Goal: Information Seeking & Learning: Learn about a topic

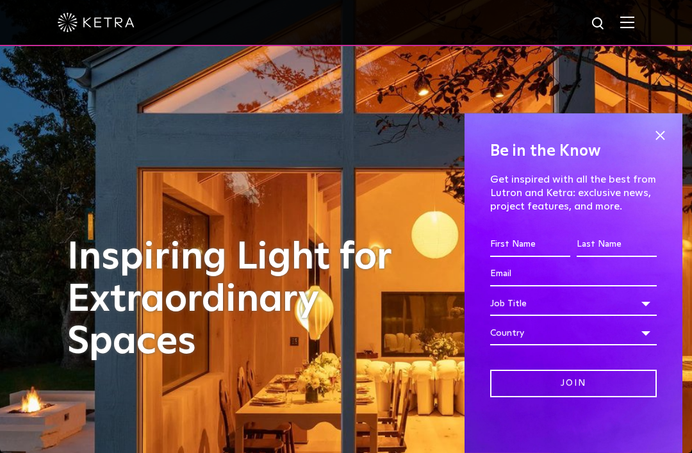
click at [631, 21] on img at bounding box center [627, 22] width 14 height 12
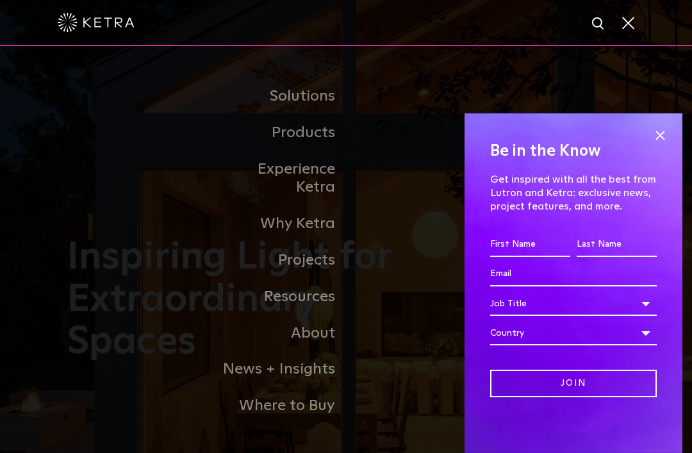
click at [674, 121] on div "Be in the Know Get inspired with all the best from Lutron and [PERSON_NAME]: ex…" at bounding box center [574, 283] width 218 height 340
click at [669, 130] on span at bounding box center [659, 135] width 19 height 19
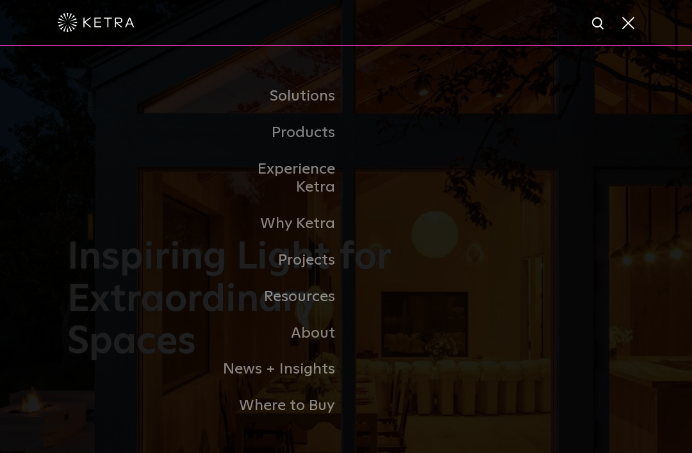
click at [0, 0] on link "Residential Products" at bounding box center [0, 0] width 0 height 0
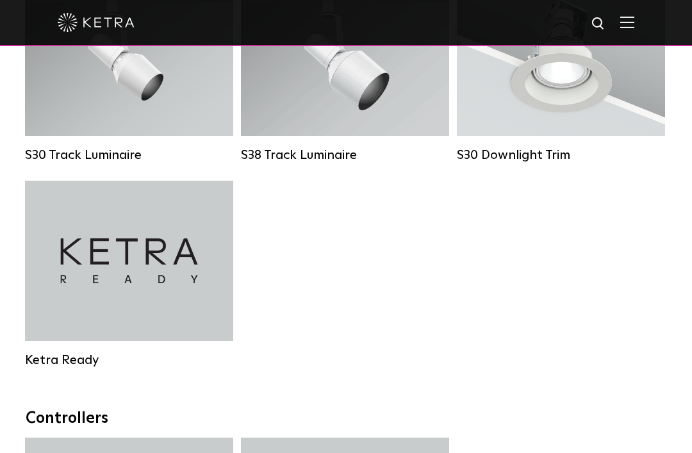
scroll to position [1080, 0]
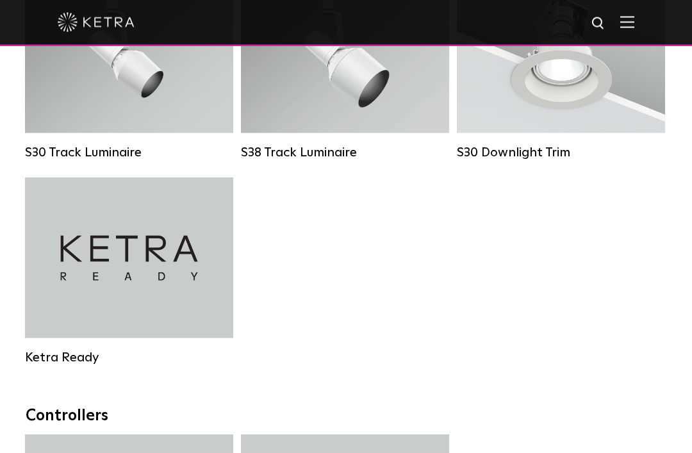
click at [163, 275] on div "Ketra Ready" at bounding box center [129, 258] width 208 height 160
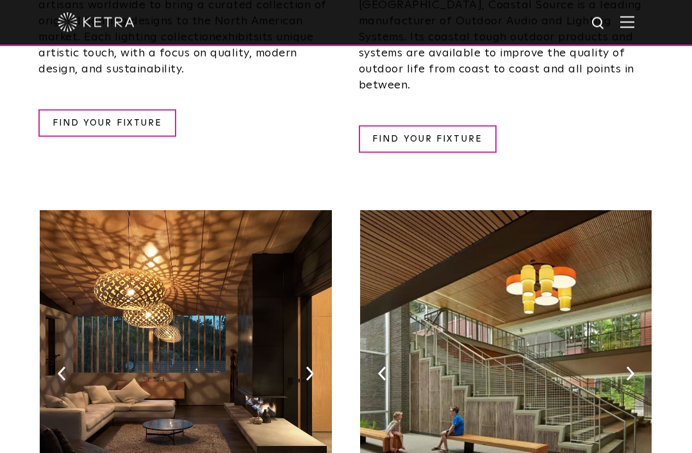
scroll to position [688, 0]
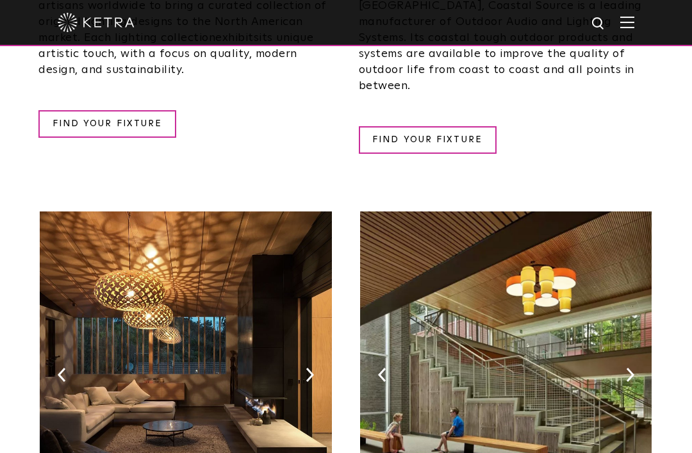
click at [168, 219] on img at bounding box center [186, 371] width 292 height 320
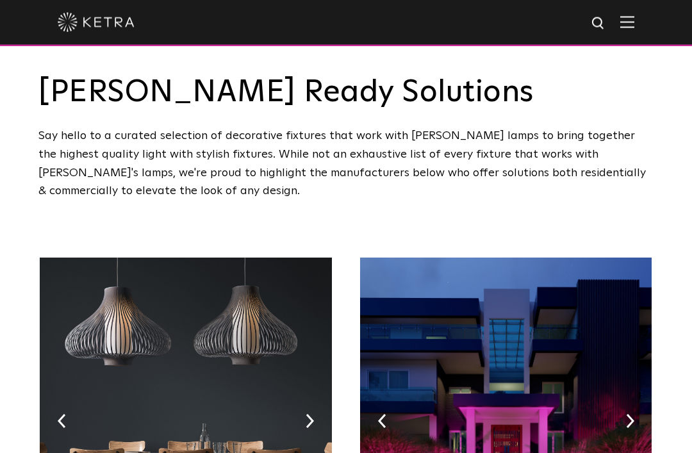
scroll to position [0, 0]
